Goal: Task Accomplishment & Management: Manage account settings

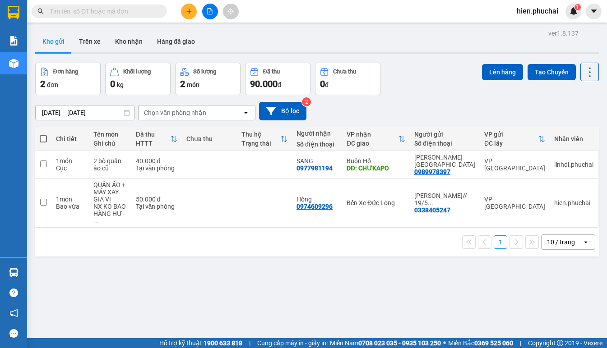
click at [288, 240] on div "1 10 / trang open" at bounding box center [317, 242] width 556 height 15
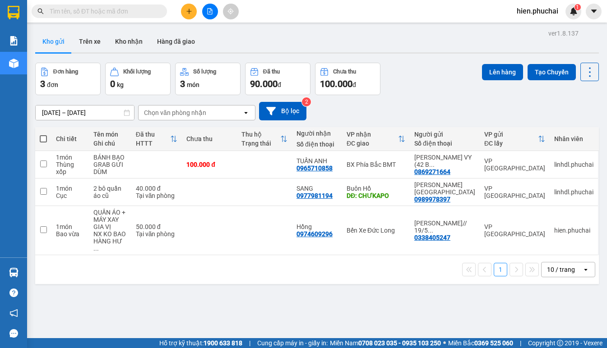
click at [434, 104] on div "10/08/2025 – 12/08/2025 Press the down arrow key to interact with the calendar …" at bounding box center [317, 111] width 564 height 19
click at [208, 16] on button at bounding box center [210, 12] width 16 height 16
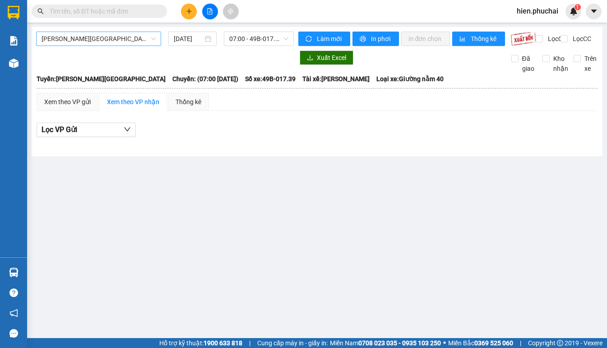
click at [135, 37] on span "Gia Lai - Đà Lạt" at bounding box center [99, 39] width 114 height 14
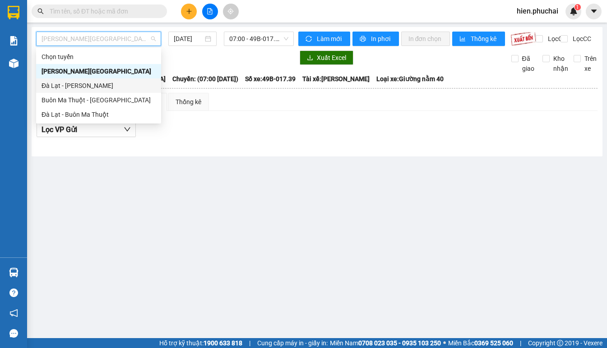
click at [110, 84] on div "Đà Lạt - Gia Lai" at bounding box center [99, 86] width 114 height 10
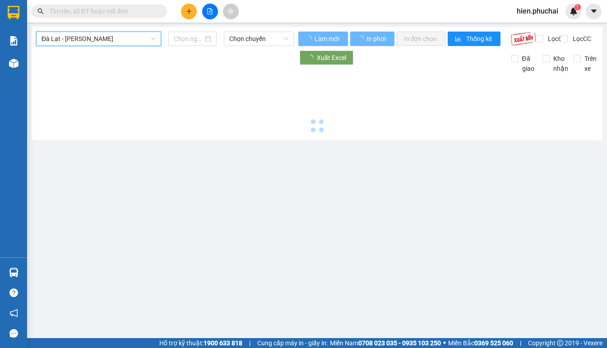
type input "12/08/2025"
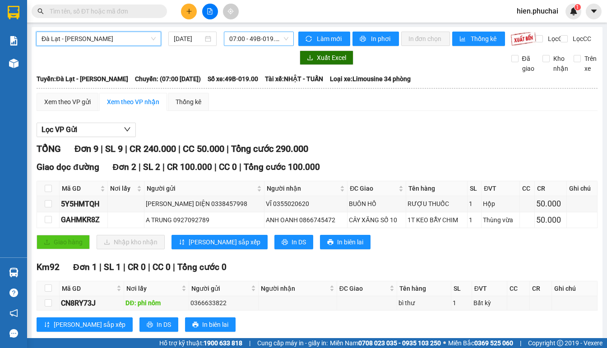
click at [254, 44] on span "07:00 - 49B-019.00" at bounding box center [258, 39] width 59 height 14
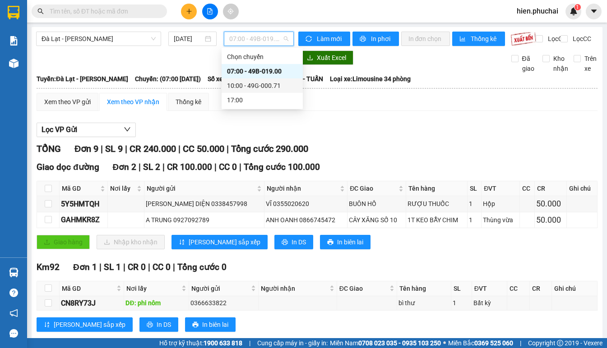
click at [255, 84] on div "10:00 - 49G-000.71" at bounding box center [262, 86] width 70 height 10
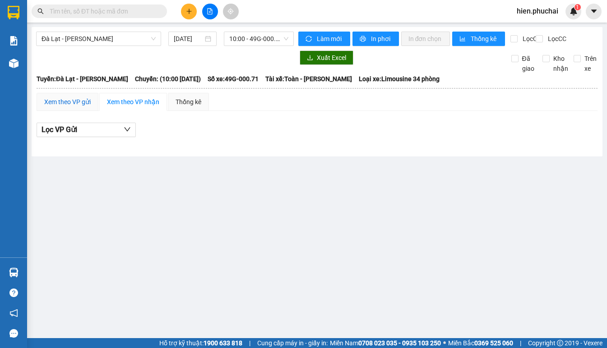
click at [62, 107] on div "Xem theo VP gửi" at bounding box center [67, 102] width 46 height 10
click at [121, 107] on div "Xem theo VP nhận" at bounding box center [133, 102] width 52 height 10
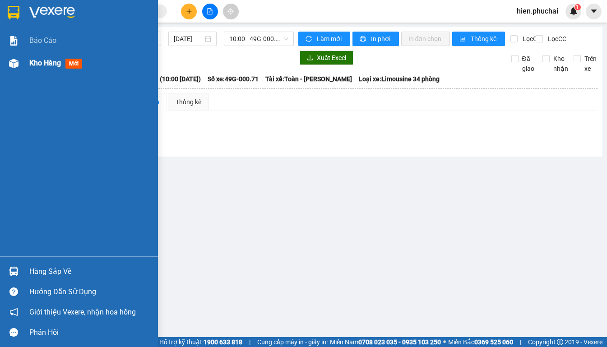
click at [20, 68] on div at bounding box center [14, 64] width 16 height 16
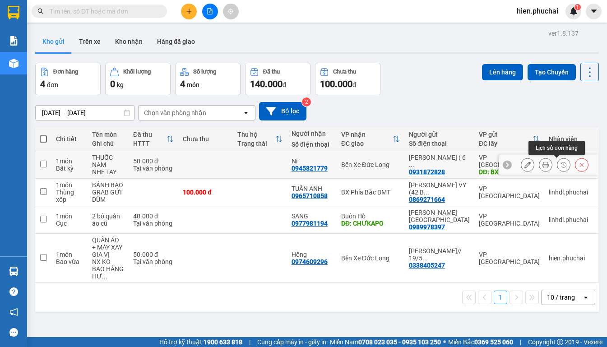
click at [560, 166] on icon at bounding box center [563, 165] width 6 height 6
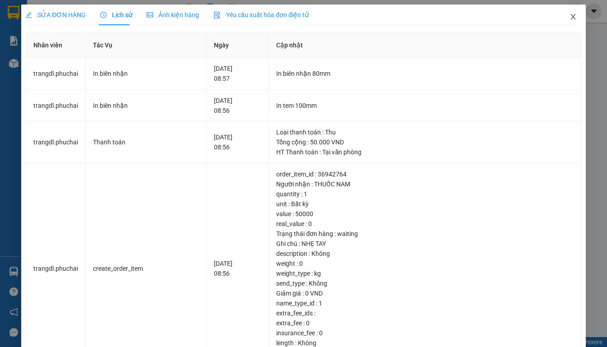
click at [568, 29] on span "Close" at bounding box center [572, 17] width 25 height 25
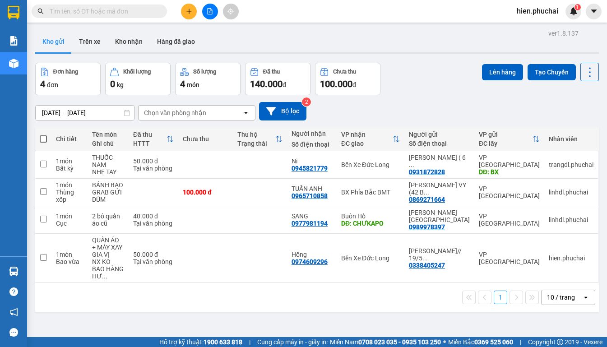
click at [242, 310] on div "ver 1.8.137 Kho gửi Trên xe Kho nhận Hàng đã giao Đơn hàng 4 đơn Khối lượng 0 k…" at bounding box center [317, 200] width 571 height 347
click at [442, 80] on div "Đơn hàng 4 đơn Khối lượng 0 kg Số lượng 4 món Đã thu 140.000 đ Chưa thu 100.000…" at bounding box center [317, 79] width 564 height 32
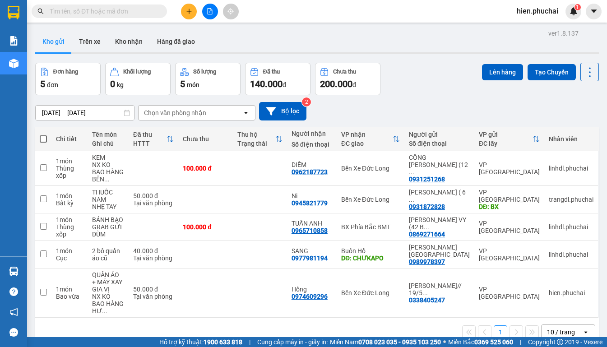
click at [366, 111] on div "10/08/2025 – 12/08/2025 Press the down arrow key to interact with the calendar …" at bounding box center [317, 111] width 564 height 19
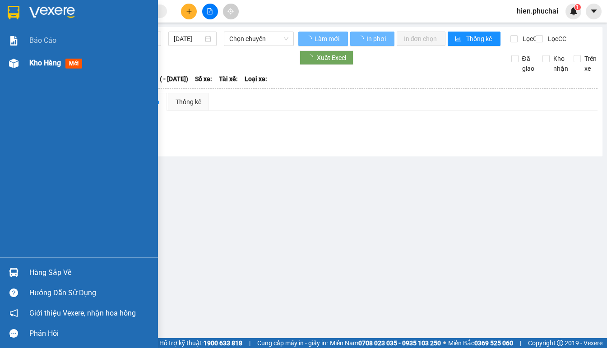
click at [16, 63] on img at bounding box center [13, 63] width 9 height 9
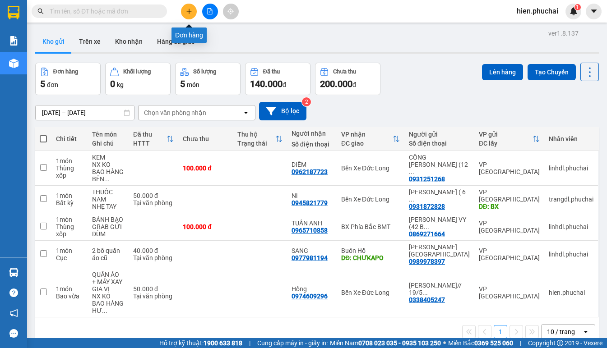
click at [186, 12] on icon "plus" at bounding box center [189, 11] width 6 height 6
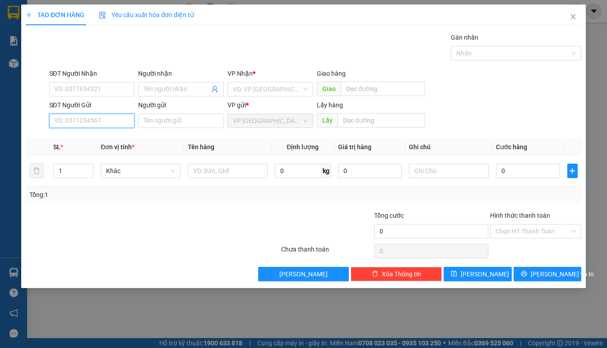
click at [88, 118] on input "SĐT Người Gửi" at bounding box center [92, 121] width 86 height 14
paste input "0937116032"
type input "0937116032"
click at [258, 83] on input "search" at bounding box center [267, 90] width 69 height 14
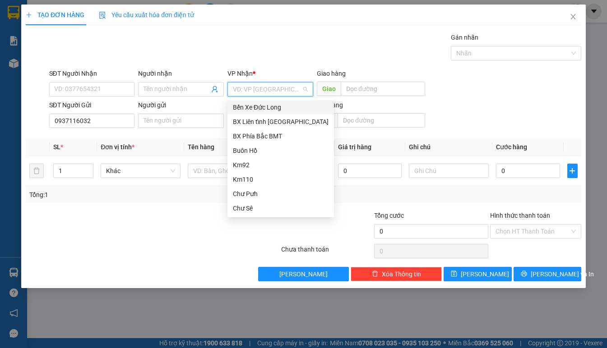
click at [267, 108] on div "Bến Xe Đức Long" at bounding box center [281, 107] width 96 height 10
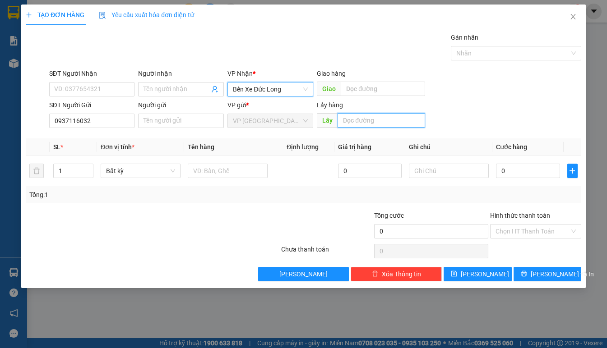
click at [338, 116] on input "text" at bounding box center [381, 120] width 87 height 14
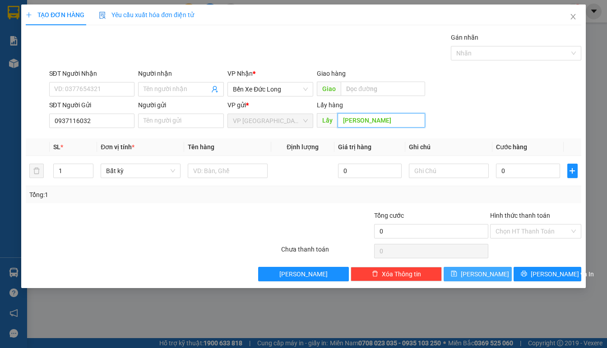
type input "LÂM HÀ"
click at [461, 273] on button "Lưu" at bounding box center [478, 274] width 68 height 14
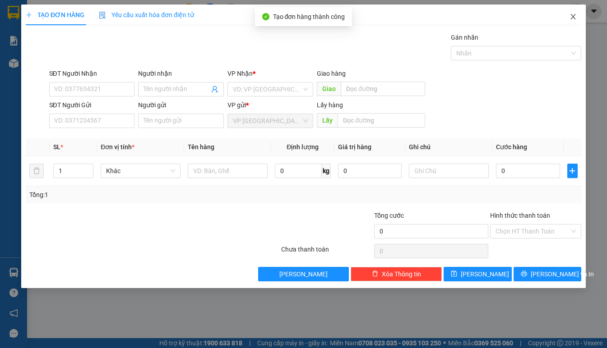
click at [569, 16] on icon "close" at bounding box center [572, 16] width 7 height 7
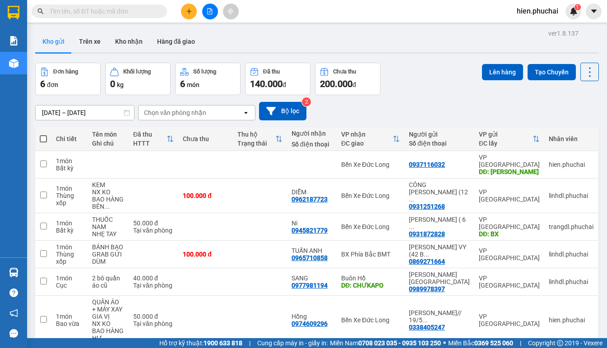
scroll to position [42, 0]
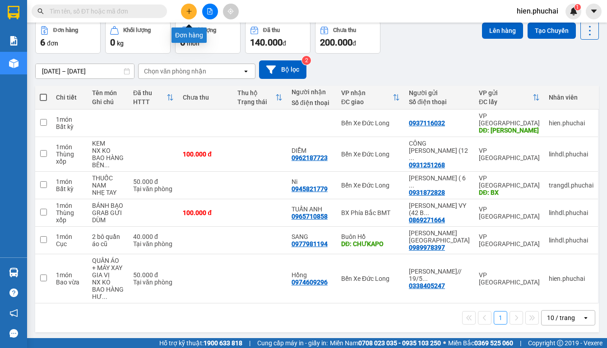
click at [190, 12] on icon "plus" at bounding box center [189, 11] width 6 height 6
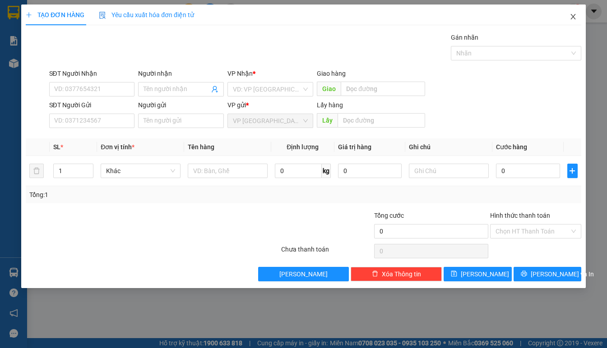
click at [569, 18] on icon "close" at bounding box center [572, 16] width 7 height 7
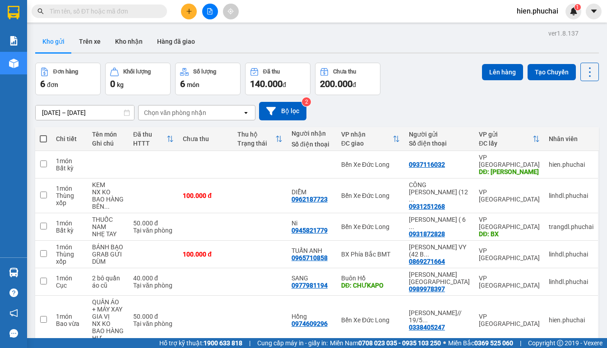
click at [41, 136] on span at bounding box center [43, 138] width 7 height 7
click at [43, 134] on input "checkbox" at bounding box center [43, 134] width 0 height 0
checkbox input "true"
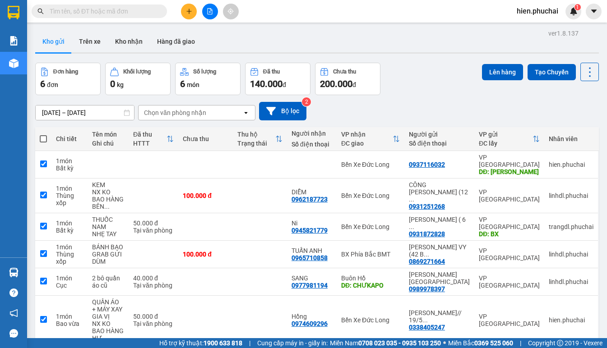
checkbox input "true"
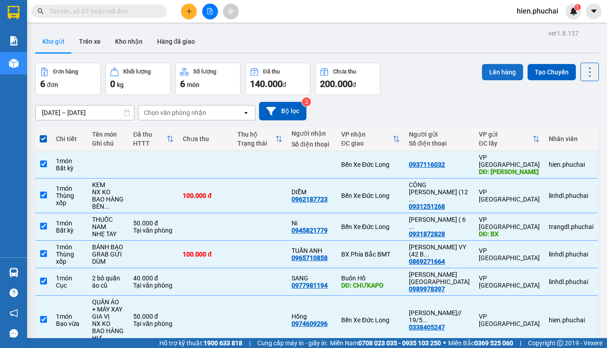
click at [486, 68] on button "Lên hàng" at bounding box center [502, 72] width 41 height 16
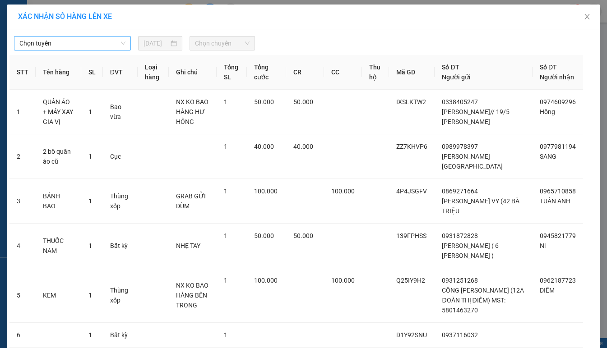
drag, startPoint x: 104, startPoint y: 46, endPoint x: 100, endPoint y: 50, distance: 6.1
click at [103, 45] on span "Chọn tuyến" at bounding box center [72, 44] width 106 height 14
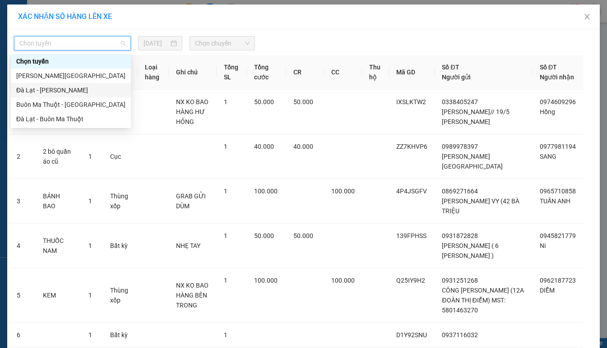
drag, startPoint x: 58, startPoint y: 91, endPoint x: 65, endPoint y: 84, distance: 9.6
click at [58, 91] on div "Đà Lạt - Gia Lai" at bounding box center [70, 90] width 109 height 10
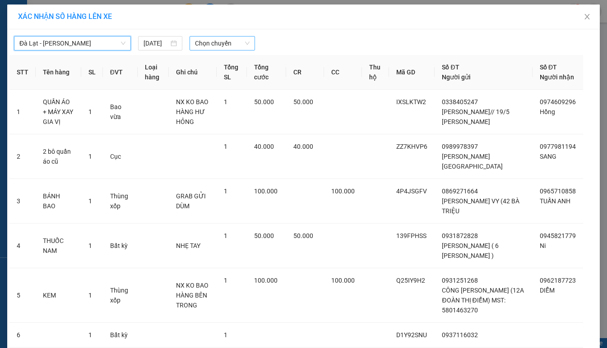
click at [236, 45] on span "Chọn chuyến" at bounding box center [222, 44] width 54 height 14
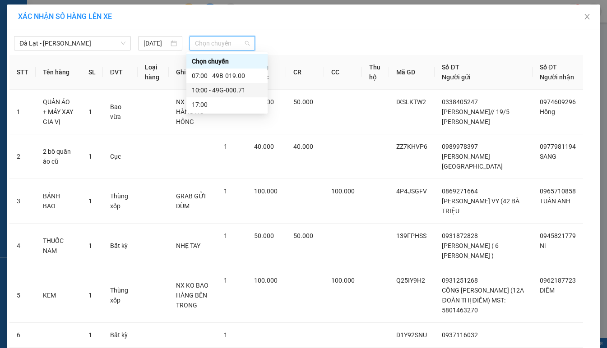
click at [212, 90] on div "10:00 - 49G-000.71" at bounding box center [227, 90] width 70 height 10
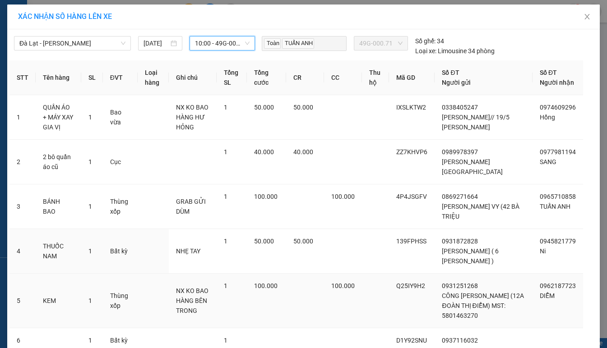
scroll to position [81, 0]
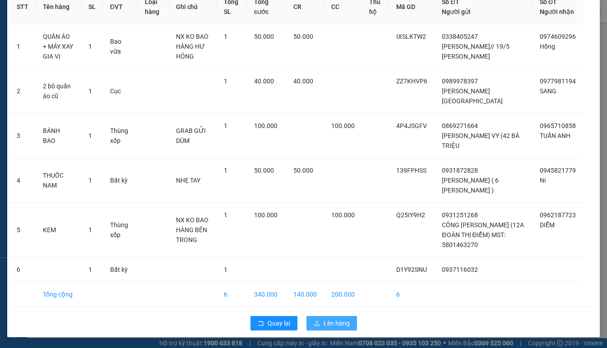
click at [330, 328] on span "Lên hàng" at bounding box center [337, 324] width 26 height 10
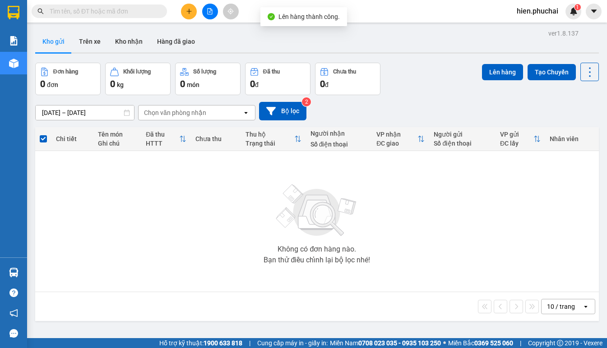
drag, startPoint x: 207, startPoint y: 8, endPoint x: 184, endPoint y: 25, distance: 28.7
click at [207, 9] on button at bounding box center [210, 12] width 16 height 16
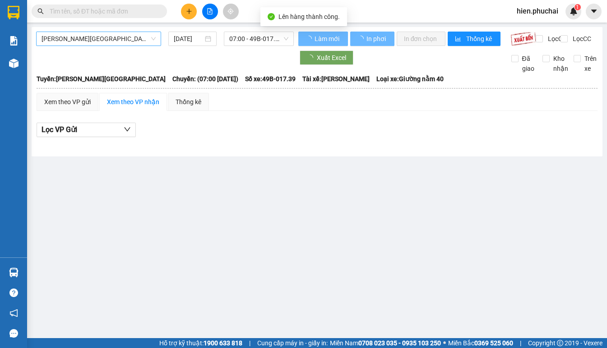
click at [123, 41] on span "Gia Lai - Đà Lạt" at bounding box center [99, 39] width 114 height 14
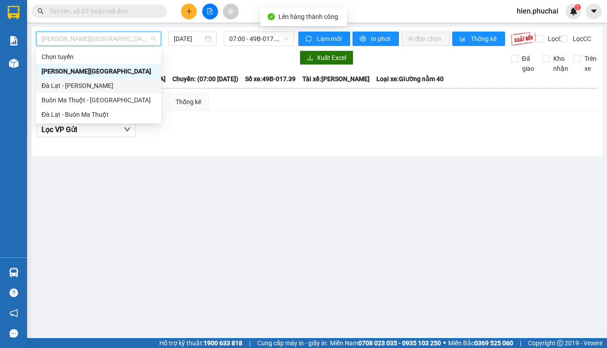
click at [100, 88] on div "Đà Lạt - Gia Lai" at bounding box center [99, 86] width 114 height 10
type input "12/08/2025"
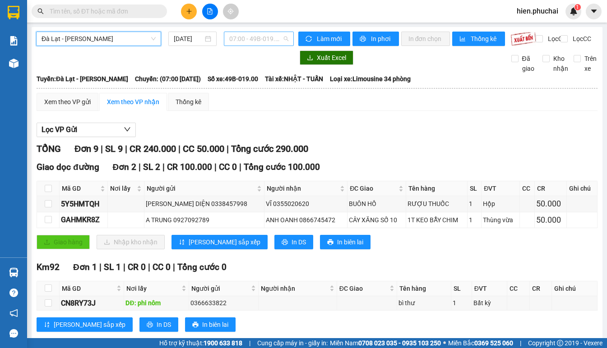
click at [273, 40] on span "07:00 - 49B-019.00" at bounding box center [258, 39] width 59 height 14
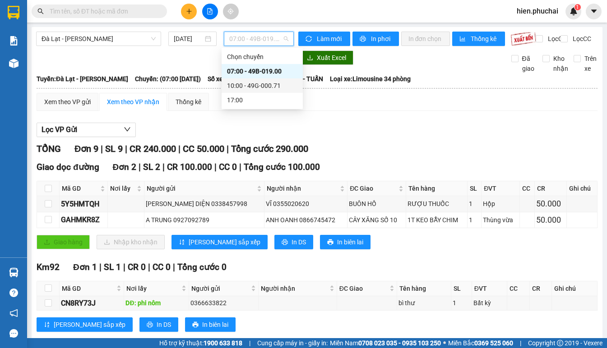
click at [259, 84] on div "10:00 - 49G-000.71" at bounding box center [262, 86] width 70 height 10
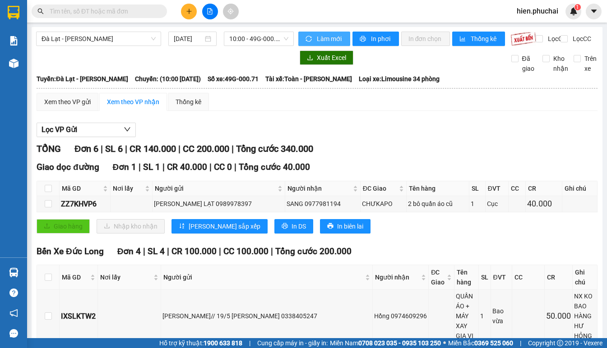
click at [328, 37] on span "Làm mới" at bounding box center [330, 39] width 26 height 10
click at [362, 39] on icon "printer" at bounding box center [363, 39] width 6 height 6
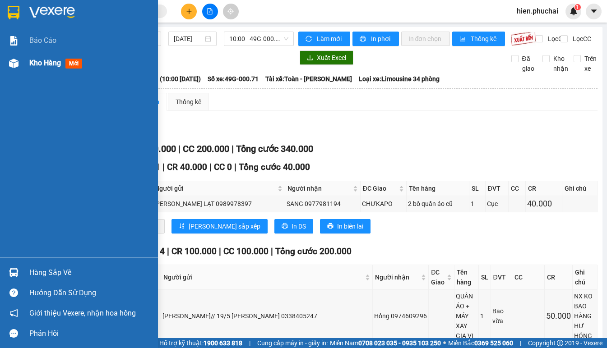
click at [13, 66] on img at bounding box center [13, 63] width 9 height 9
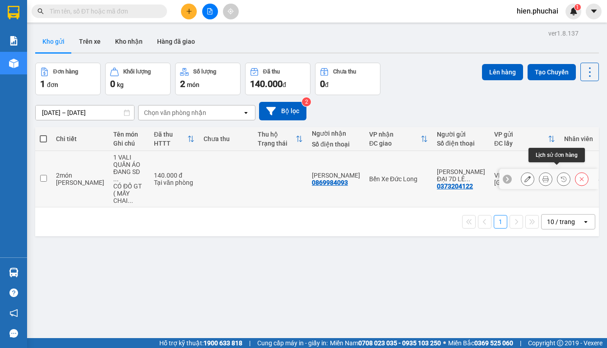
click at [560, 176] on icon at bounding box center [563, 179] width 6 height 6
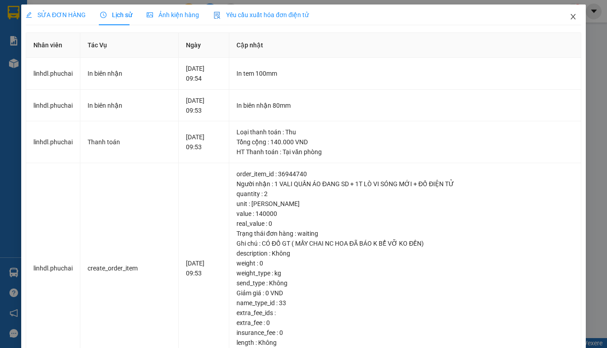
click at [570, 15] on icon "close" at bounding box center [572, 16] width 5 height 5
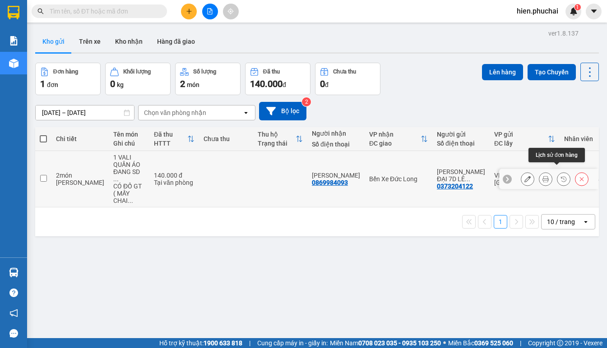
click at [561, 176] on icon at bounding box center [563, 178] width 5 height 5
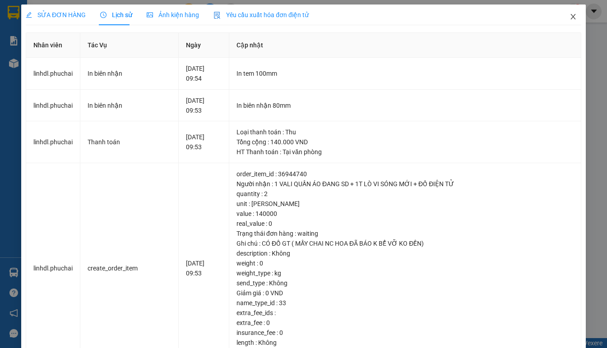
click at [561, 16] on span "Close" at bounding box center [572, 17] width 25 height 25
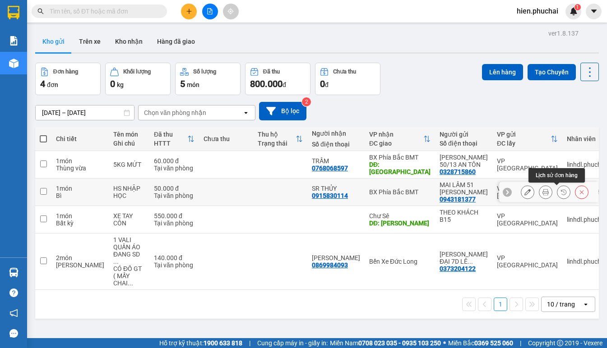
click at [560, 193] on icon at bounding box center [563, 192] width 6 height 6
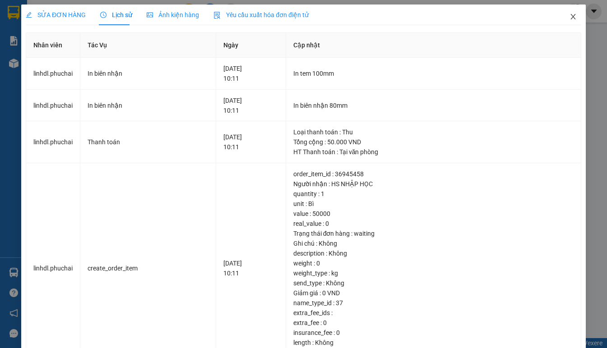
click at [561, 16] on span "Close" at bounding box center [572, 17] width 25 height 25
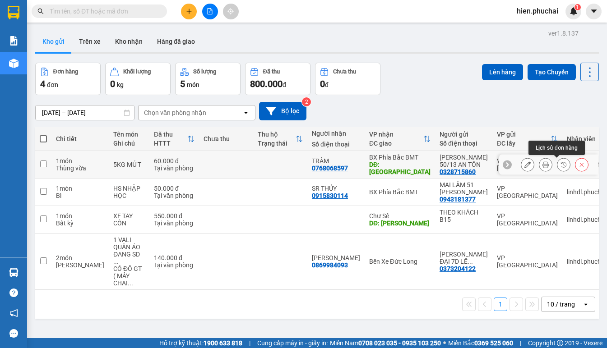
click at [560, 167] on icon at bounding box center [563, 165] width 6 height 6
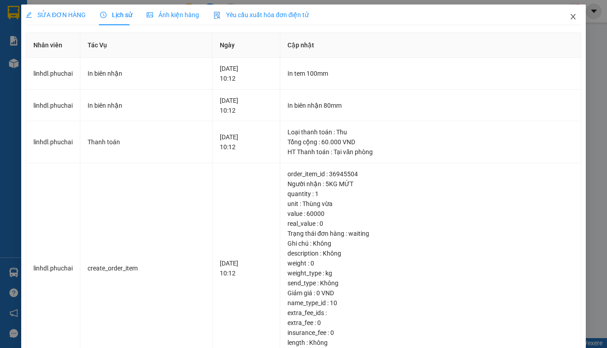
click at [570, 18] on icon "close" at bounding box center [572, 16] width 5 height 5
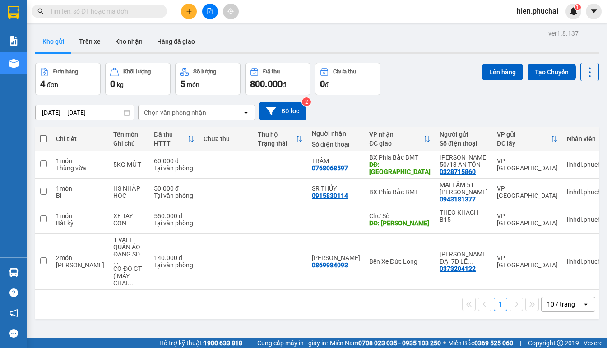
click at [436, 105] on div "10/08/2025 – 12/08/2025 Press the down arrow key to interact with the calendar …" at bounding box center [317, 111] width 564 height 19
click at [401, 86] on div "Đơn hàng 4 đơn Khối lượng 0 kg Số lượng 5 món Đã thu 800.000 đ Chưa thu 0 đ Lên…" at bounding box center [317, 79] width 564 height 32
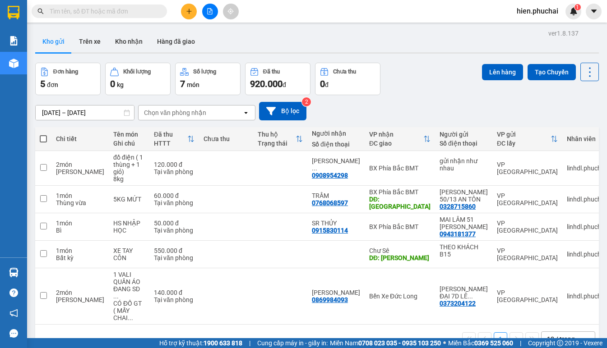
scroll to position [42, 0]
click at [186, 15] on button at bounding box center [189, 12] width 16 height 16
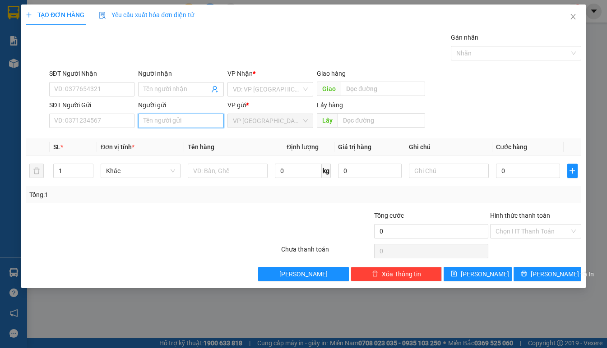
click at [156, 117] on input "Người gửi" at bounding box center [181, 121] width 86 height 14
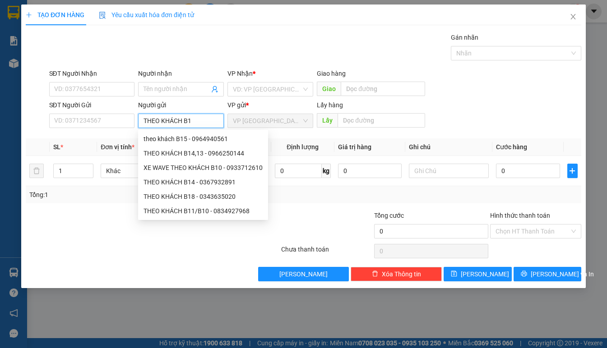
type input "THEO KHÁCH B1"
click at [121, 194] on div "Tổng: 1" at bounding box center [132, 195] width 206 height 10
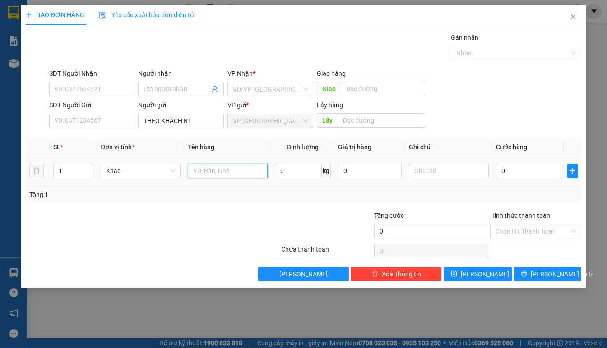
click at [210, 170] on input "text" at bounding box center [228, 171] width 80 height 14
type input "XE VISION"
click at [529, 182] on td "0" at bounding box center [527, 171] width 71 height 30
click at [528, 176] on input "0" at bounding box center [528, 171] width 64 height 14
type input "5"
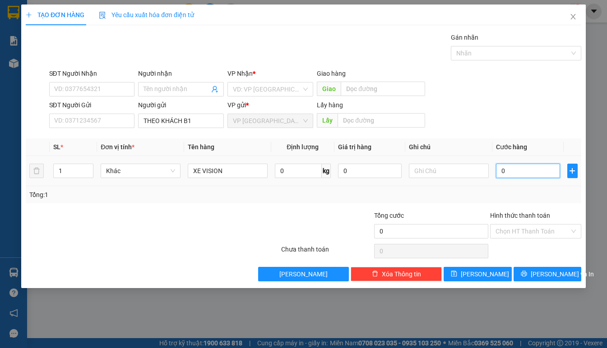
type input "5"
type input "55"
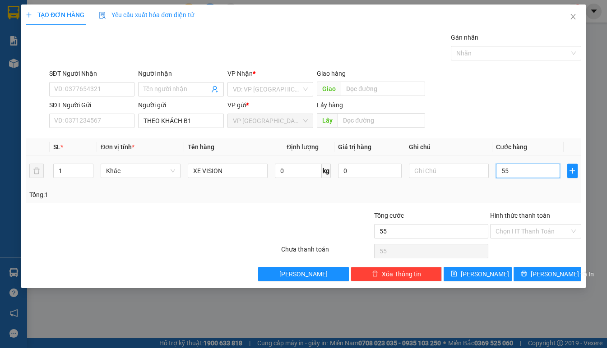
type input "550"
type input "5.500"
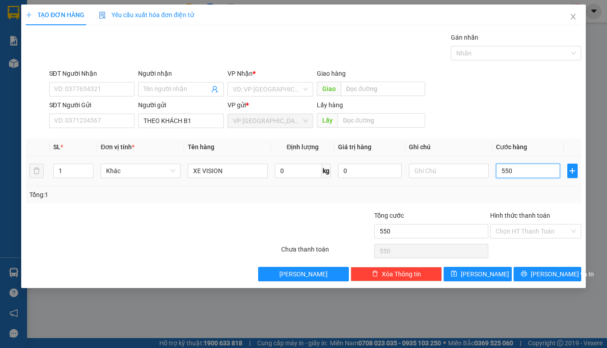
type input "5.500"
type input "55.000"
type input "5.500.002"
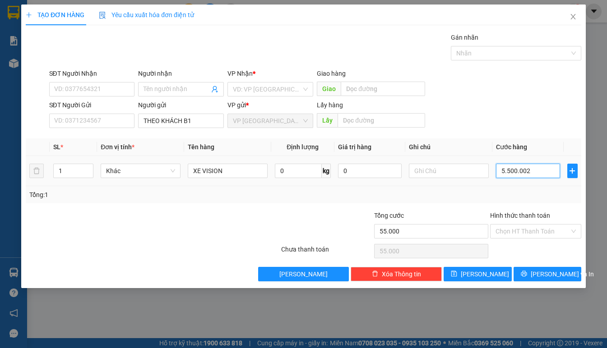
type input "5.500.002"
type input "550.000\"
type input "0"
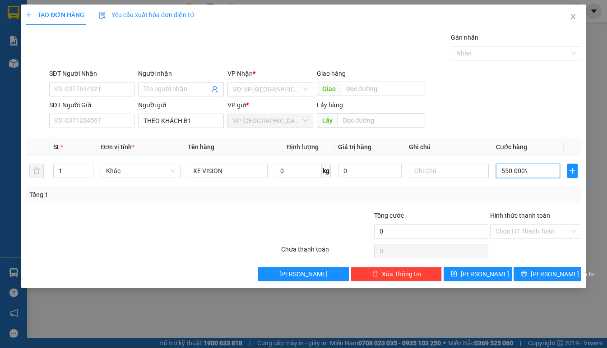
type input "550.000"
click at [278, 90] on input "search" at bounding box center [267, 90] width 69 height 14
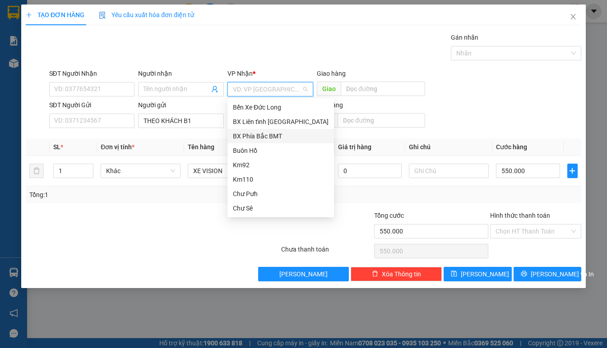
click at [264, 136] on div "BX Phía Bắc BMT" at bounding box center [281, 136] width 96 height 10
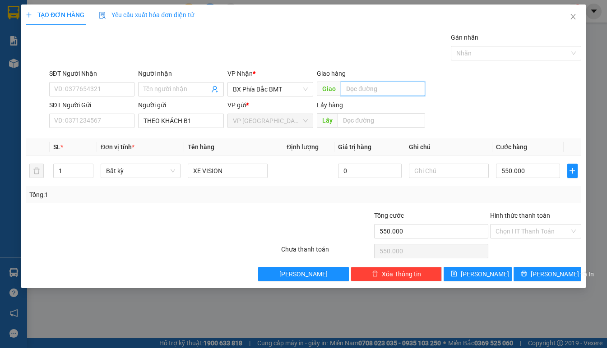
click at [363, 85] on input "text" at bounding box center [383, 89] width 84 height 14
type input "LẮC"
click at [510, 239] on div "Hình thức thanh toán Chọn HT Thanh Toán" at bounding box center [535, 227] width 91 height 32
click at [510, 231] on input "Hình thức thanh toán" at bounding box center [532, 232] width 74 height 14
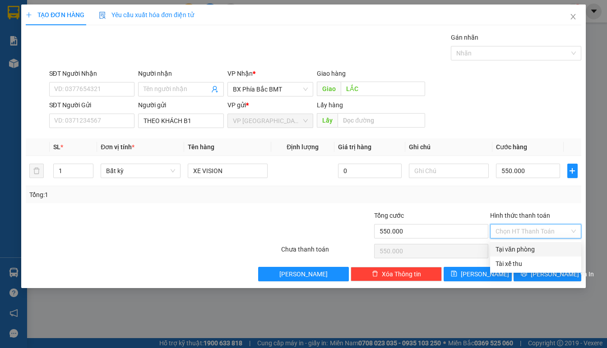
click at [509, 249] on div "Tại văn phòng" at bounding box center [535, 250] width 80 height 10
type input "0"
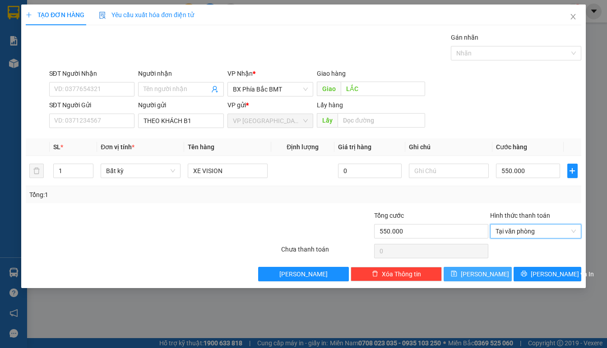
click at [494, 273] on button "Lưu" at bounding box center [478, 274] width 68 height 14
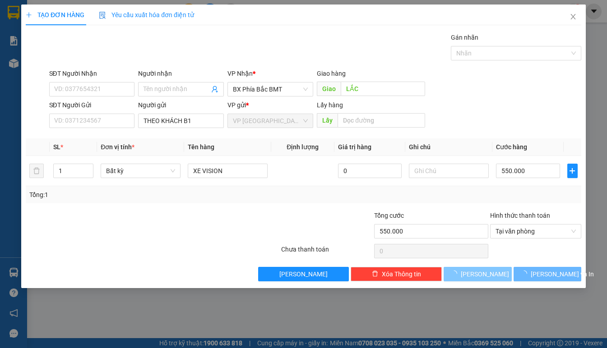
type input "0"
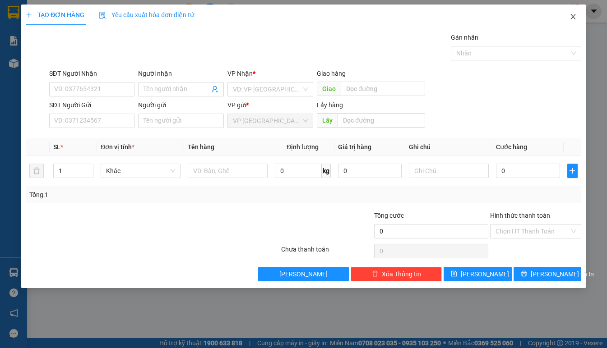
click at [573, 14] on icon "close" at bounding box center [572, 16] width 7 height 7
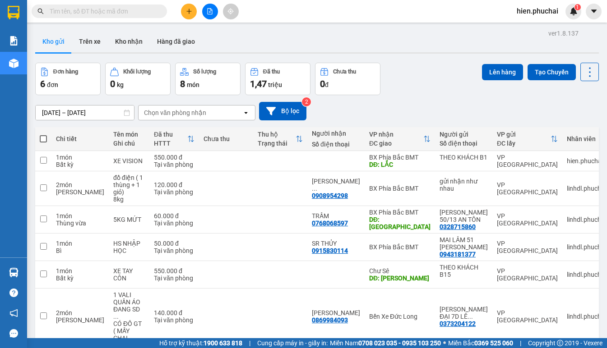
click at [427, 100] on div "10/08/2025 – 12/08/2025 Press the down arrow key to interact with the calendar …" at bounding box center [317, 111] width 564 height 32
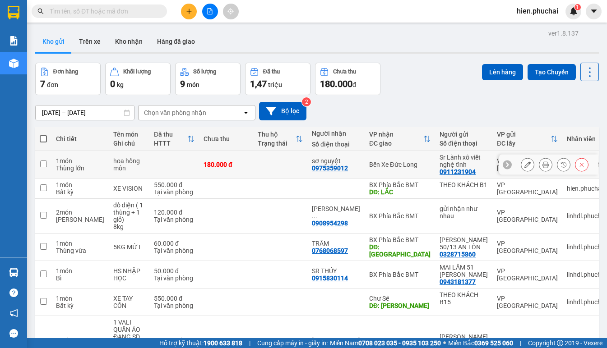
click at [560, 163] on icon at bounding box center [563, 165] width 6 height 6
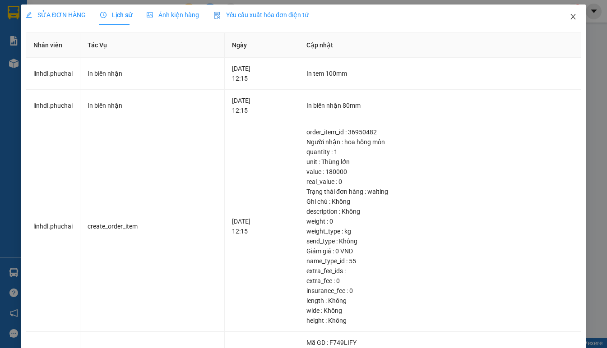
click at [566, 24] on span "Close" at bounding box center [572, 17] width 25 height 25
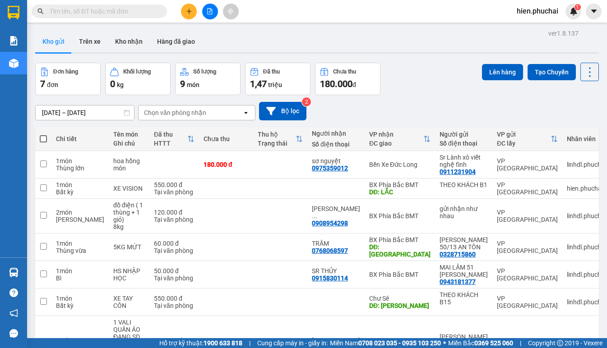
click at [263, 87] on span "1,47" at bounding box center [258, 84] width 17 height 11
click at [412, 113] on div "10/08/2025 – 12/08/2025 Press the down arrow key to interact with the calendar …" at bounding box center [317, 111] width 564 height 19
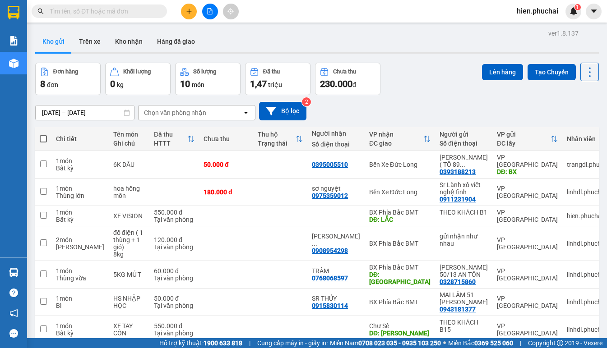
click at [393, 101] on div "[DATE] – [DATE] Press the down arrow key to interact with the calendar and sele…" at bounding box center [317, 111] width 564 height 32
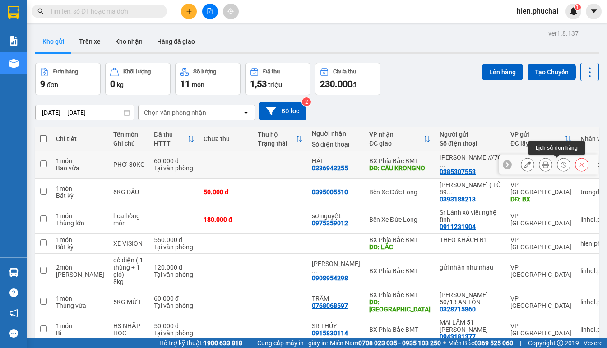
click at [561, 164] on icon at bounding box center [563, 164] width 5 height 5
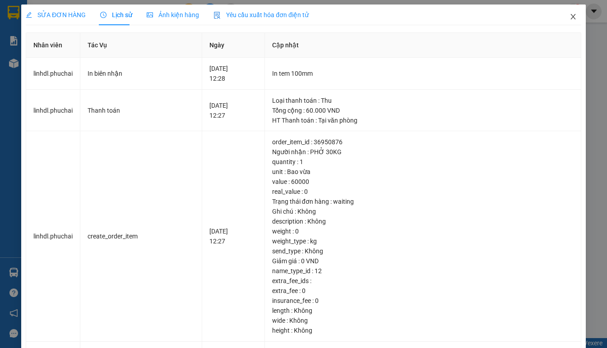
click at [570, 13] on span "Close" at bounding box center [572, 17] width 25 height 25
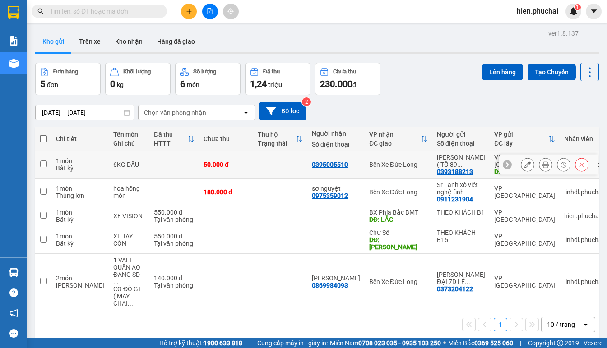
scroll to position [42, 0]
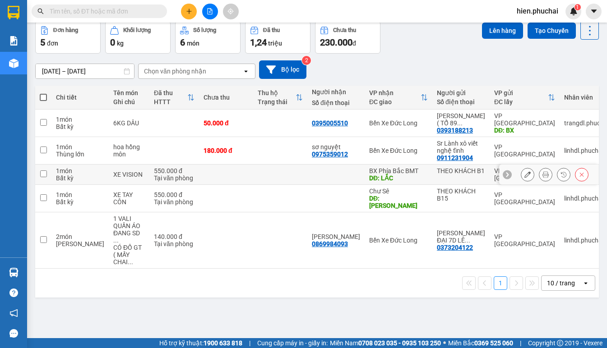
click at [43, 177] on input "checkbox" at bounding box center [43, 174] width 7 height 7
checkbox input "true"
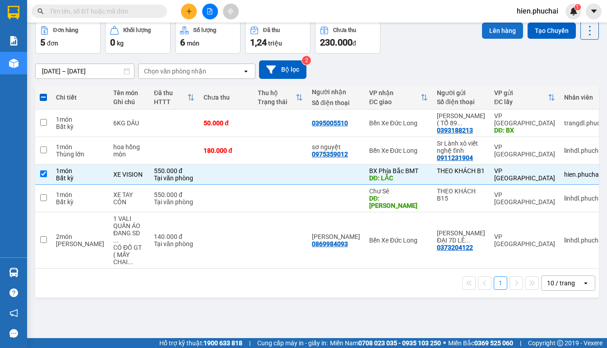
click at [490, 30] on button "Lên hàng" at bounding box center [502, 31] width 41 height 16
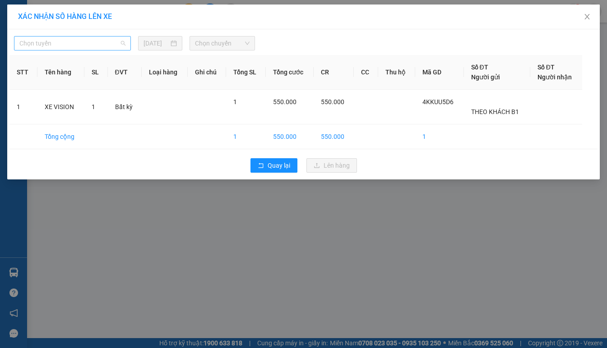
click at [101, 43] on span "Chọn tuyến" at bounding box center [72, 44] width 106 height 14
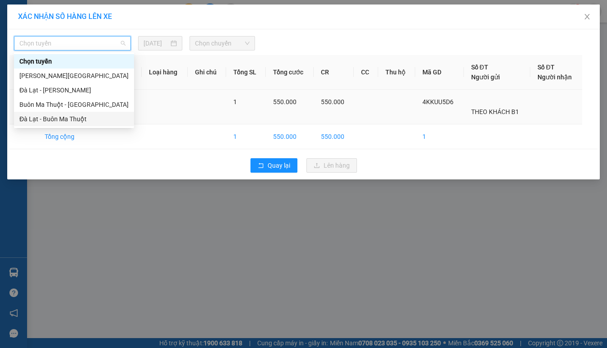
click at [62, 119] on div "Đà Lạt - Buôn Ma Thuột" at bounding box center [73, 119] width 109 height 10
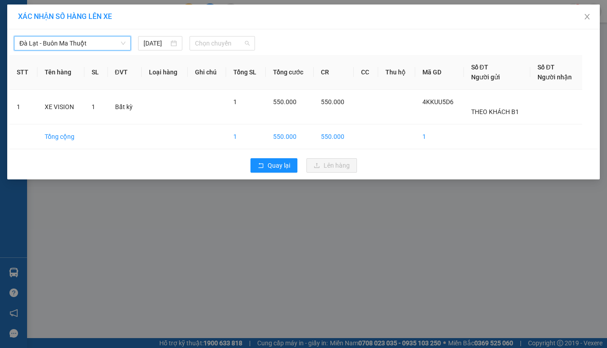
drag, startPoint x: 222, startPoint y: 44, endPoint x: 222, endPoint y: 51, distance: 7.2
click at [222, 45] on span "Chọn chuyến" at bounding box center [222, 44] width 54 height 14
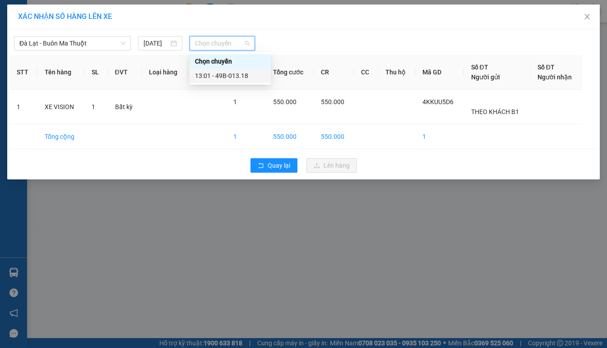
click at [221, 76] on div "13:01 - 49B-013.18" at bounding box center [230, 76] width 70 height 10
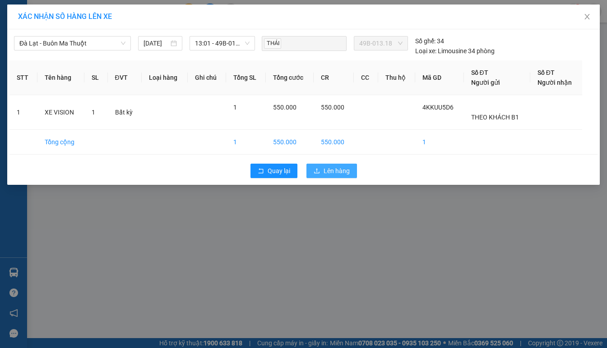
click at [333, 169] on span "Lên hàng" at bounding box center [337, 171] width 26 height 10
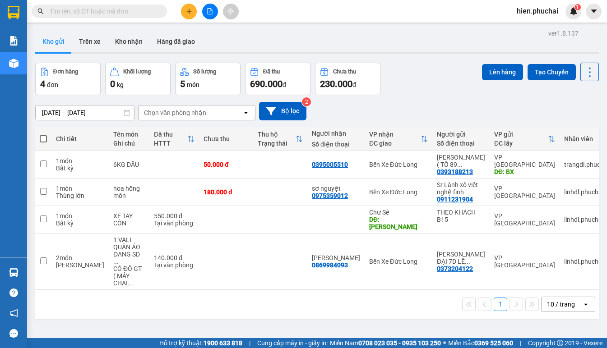
click at [210, 14] on icon "file-add" at bounding box center [210, 11] width 6 height 6
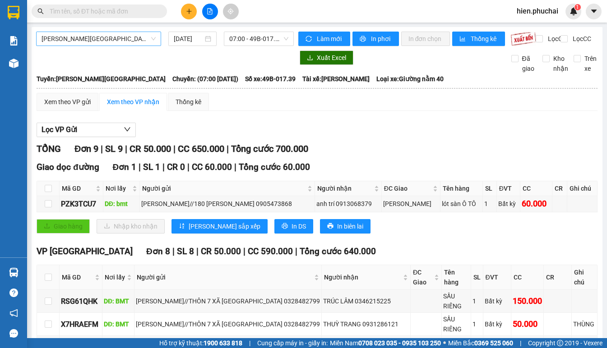
click at [68, 40] on span "[PERSON_NAME][GEOGRAPHIC_DATA]" at bounding box center [99, 39] width 114 height 14
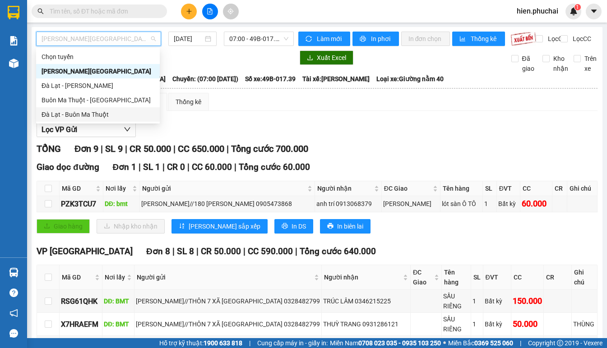
click at [82, 114] on div "Đà Lạt - Buôn Ma Thuột" at bounding box center [98, 115] width 113 height 10
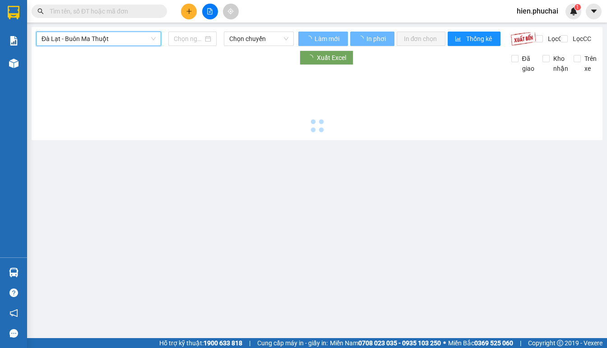
type input "[DATE]"
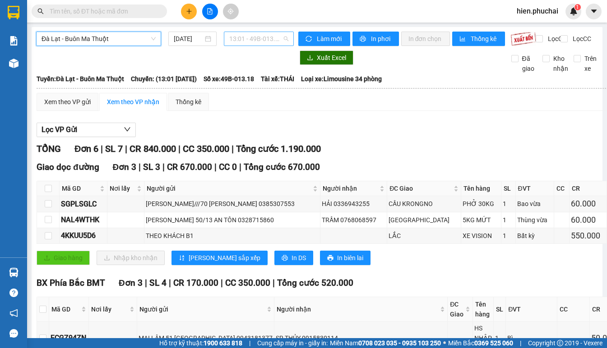
click at [255, 39] on span "13:01 - 49B-013.18" at bounding box center [258, 39] width 59 height 14
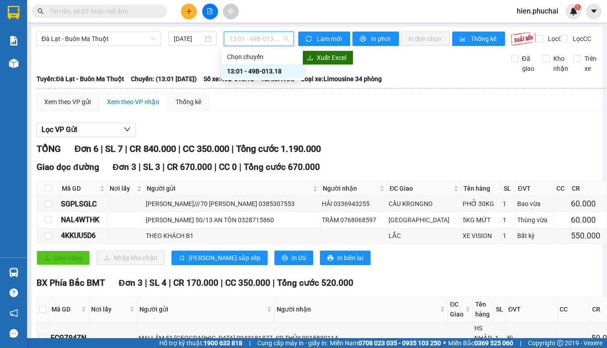
click at [268, 70] on div "13:01 - 49B-013.18" at bounding box center [262, 71] width 70 height 10
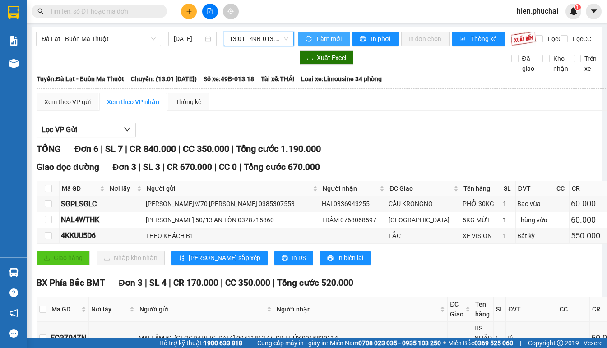
click at [305, 39] on icon "sync" at bounding box center [308, 39] width 6 height 6
click at [371, 39] on span "In phơi" at bounding box center [381, 39] width 21 height 10
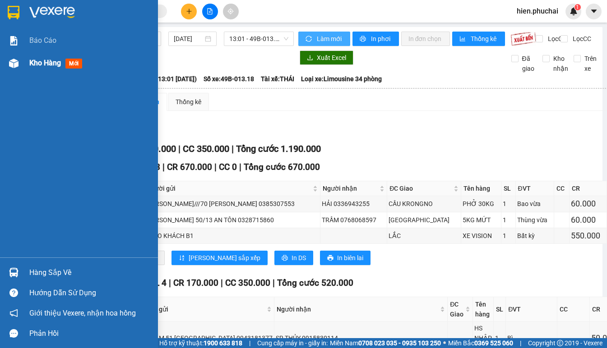
click at [28, 65] on div "Kho hàng mới" at bounding box center [79, 63] width 158 height 23
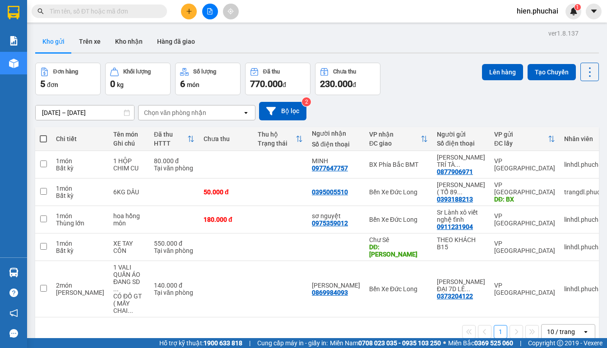
click at [412, 89] on div "Đơn hàng 5 đơn Khối lượng 0 kg Số lượng 6 món Đã thu 770.000 đ Chưa thu 230.000…" at bounding box center [317, 79] width 564 height 32
click at [560, 166] on icon at bounding box center [563, 165] width 6 height 6
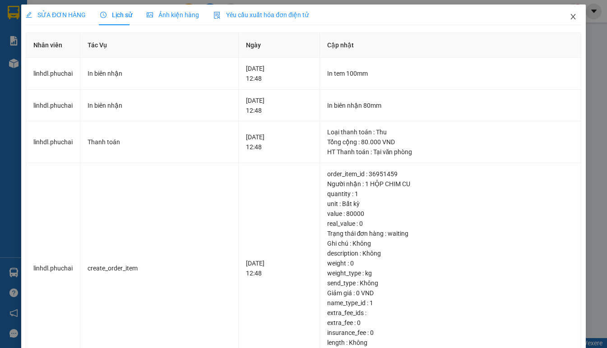
click at [562, 16] on span "Close" at bounding box center [572, 17] width 25 height 25
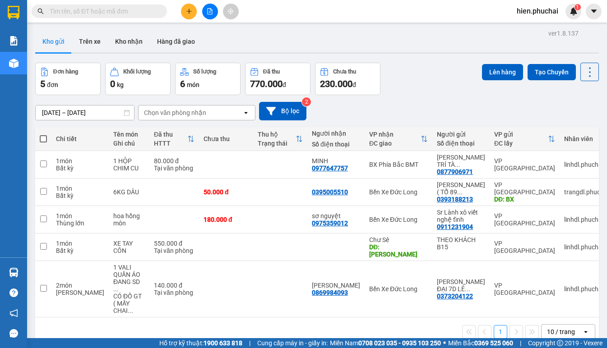
click at [208, 11] on icon "file-add" at bounding box center [210, 11] width 5 height 6
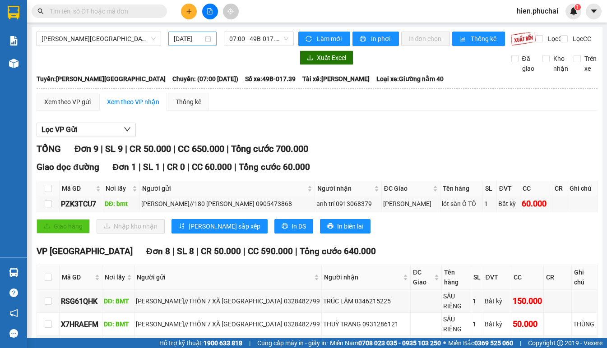
drag, startPoint x: 186, startPoint y: 39, endPoint x: 193, endPoint y: 38, distance: 6.8
click at [187, 39] on input "[DATE]" at bounding box center [188, 39] width 29 height 10
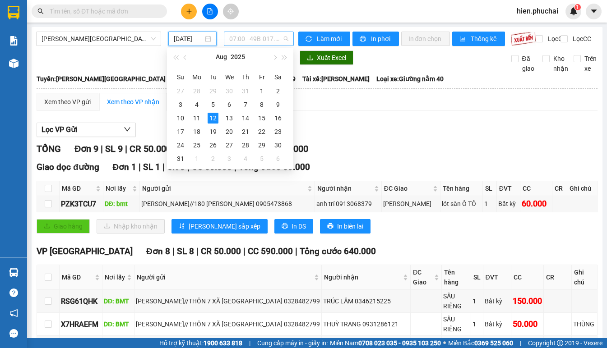
click at [260, 34] on span "07:00 - 49B-017.39" at bounding box center [258, 39] width 59 height 14
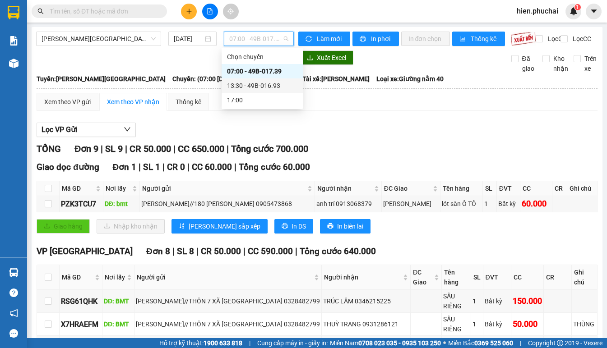
click at [268, 80] on div "13:30 - 49B-016.93" at bounding box center [262, 86] width 81 height 14
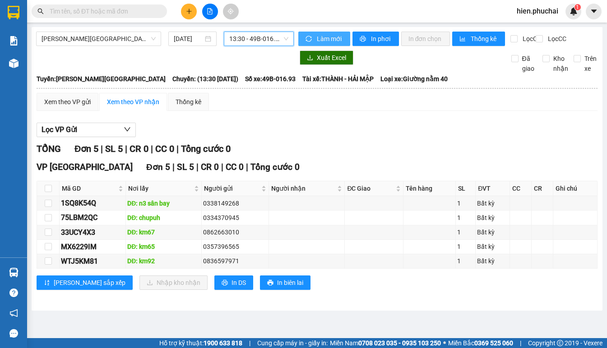
click at [312, 38] on span "sync" at bounding box center [309, 39] width 8 height 7
drag, startPoint x: 239, startPoint y: 288, endPoint x: 240, endPoint y: 279, distance: 9.5
click at [277, 288] on span "In biên lai" at bounding box center [290, 283] width 26 height 10
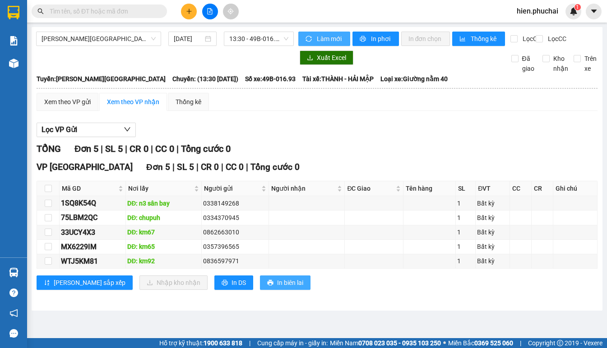
click at [277, 288] on span "In biên lai" at bounding box center [290, 283] width 26 height 10
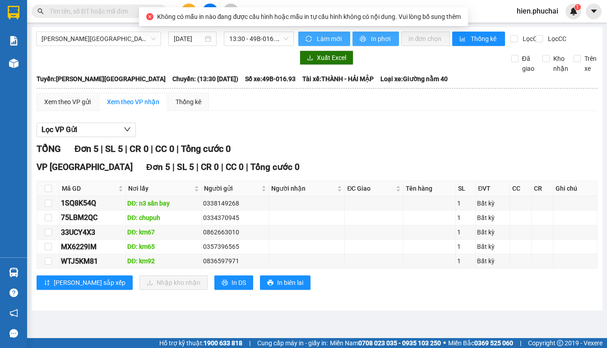
click at [371, 37] on span "In phơi" at bounding box center [381, 39] width 21 height 10
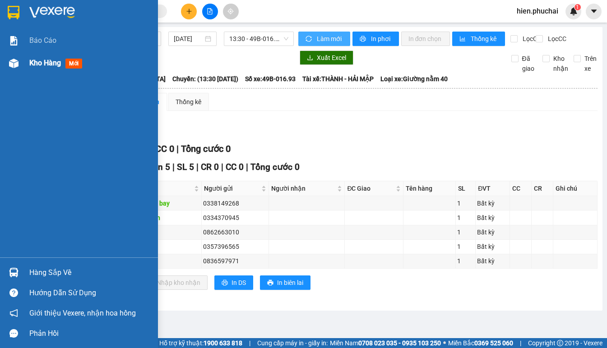
click at [17, 69] on div at bounding box center [14, 64] width 16 height 16
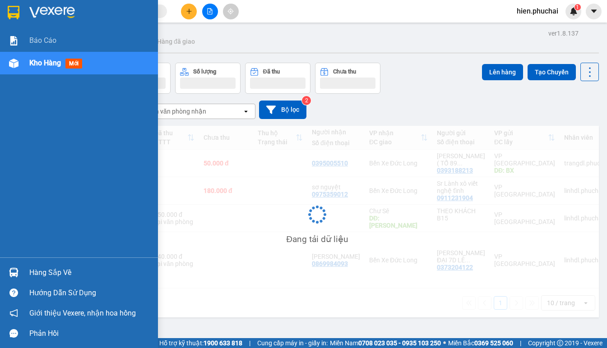
click at [17, 59] on img at bounding box center [13, 63] width 9 height 9
